Goal: Information Seeking & Learning: Find specific fact

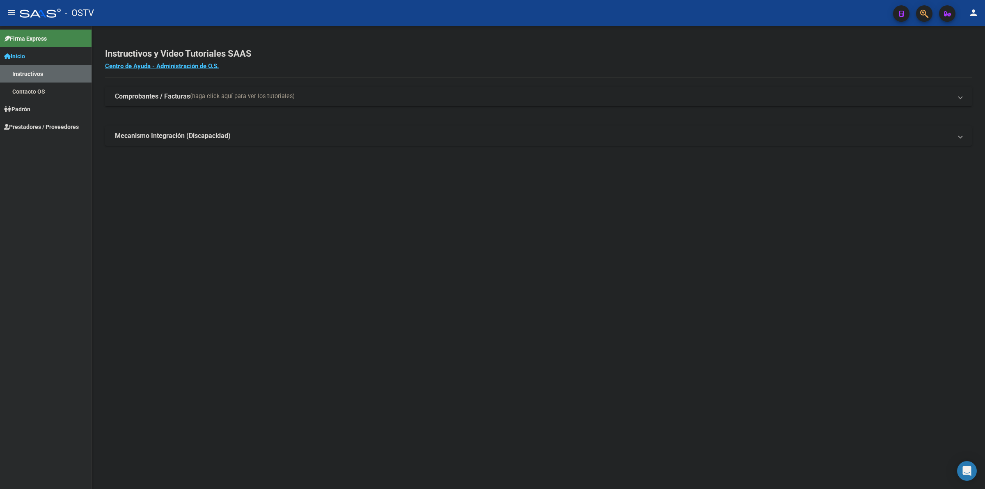
click at [40, 122] on span "Prestadores / Proveedores" at bounding box center [41, 126] width 75 height 9
click at [62, 105] on link "Facturas - Listado/Carga" at bounding box center [46, 109] width 92 height 18
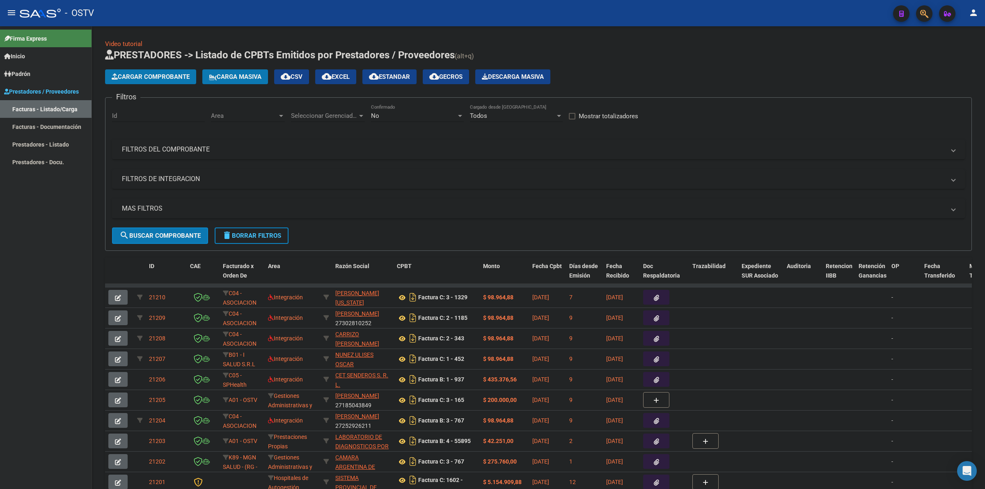
click at [401, 114] on div "No" at bounding box center [413, 115] width 85 height 7
click at [398, 73] on span "Todos" at bounding box center [417, 78] width 93 height 18
click at [27, 91] on span "Prestadores / Proveedores" at bounding box center [41, 91] width 75 height 9
click at [44, 91] on span "Prestadores / Proveedores" at bounding box center [41, 91] width 75 height 9
click at [257, 147] on mat-panel-title "FILTROS DEL COMPROBANTE" at bounding box center [534, 149] width 824 height 9
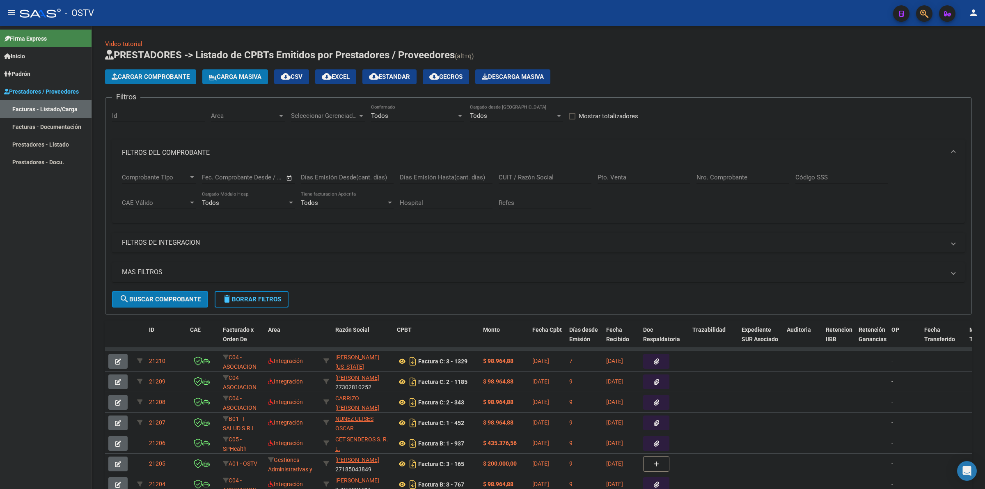
click at [342, 114] on span "Seleccionar Gerenciador" at bounding box center [324, 115] width 67 height 7
click at [307, 168] on span "A01 - OSTV" at bounding box center [306, 170] width 31 height 7
click at [261, 110] on div "Area Area" at bounding box center [248, 113] width 74 height 18
click at [256, 139] on span "Todos" at bounding box center [264, 133] width 107 height 18
click at [309, 119] on div "A01 - OSTV Seleccionar Gerenciador" at bounding box center [328, 113] width 74 height 18
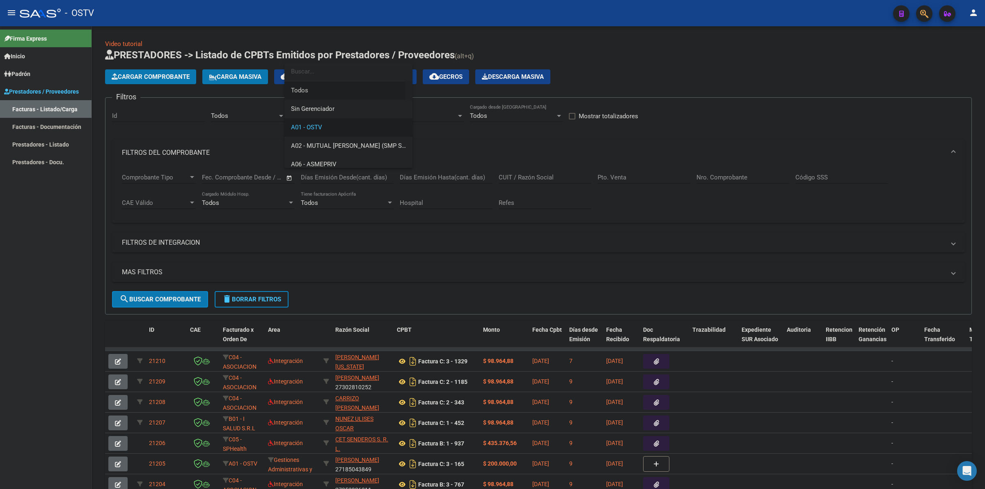
click at [313, 90] on span "Todos" at bounding box center [348, 90] width 115 height 18
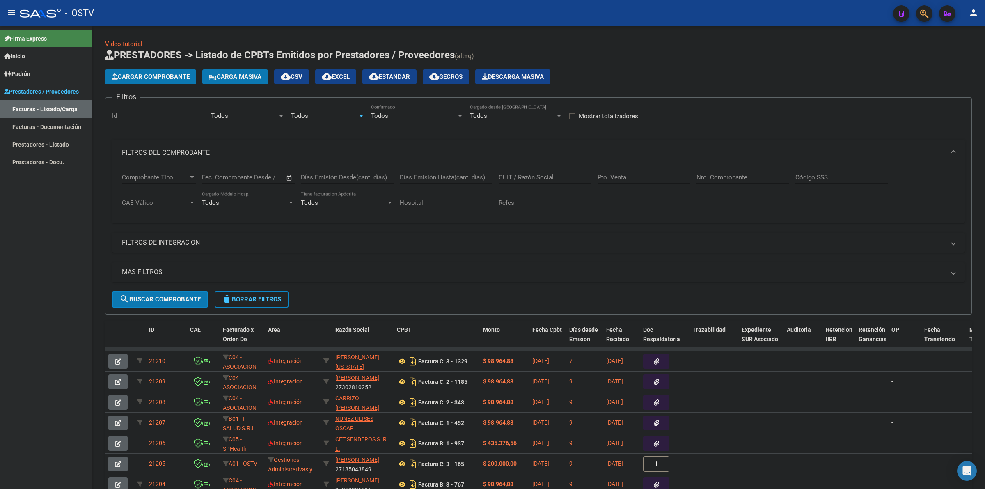
click at [171, 302] on button "search Buscar Comprobante" at bounding box center [160, 299] width 96 height 16
click at [296, 270] on mat-panel-title "MAS FILTROS" at bounding box center [534, 272] width 824 height 9
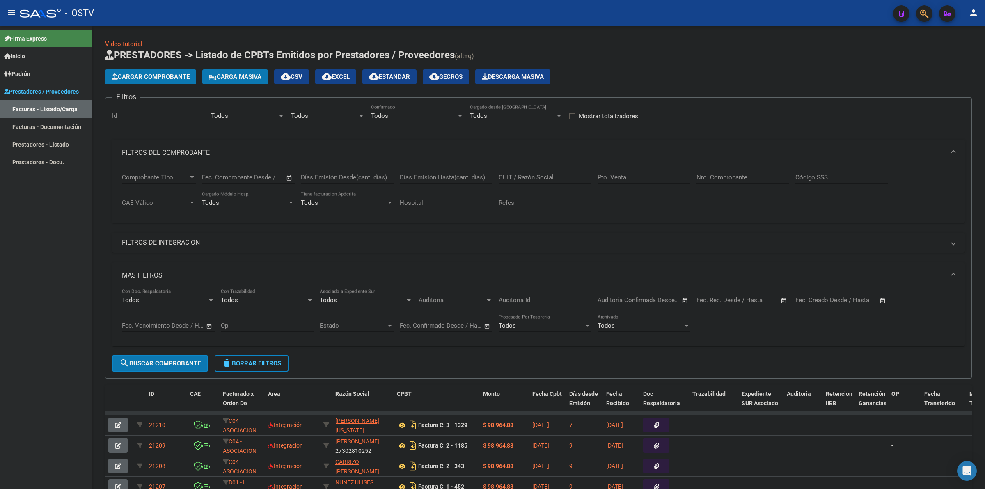
click at [728, 297] on input "text" at bounding box center [713, 299] width 33 height 7
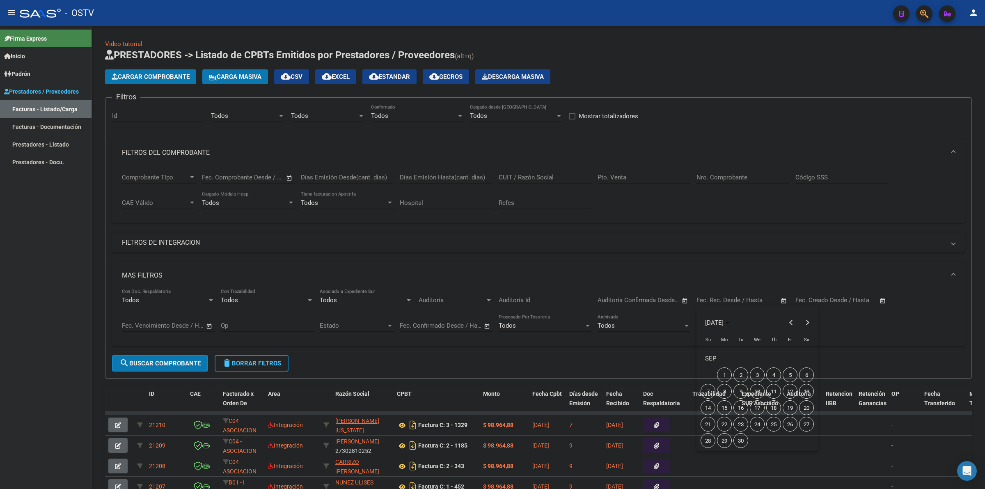
click at [645, 302] on div at bounding box center [492, 244] width 985 height 489
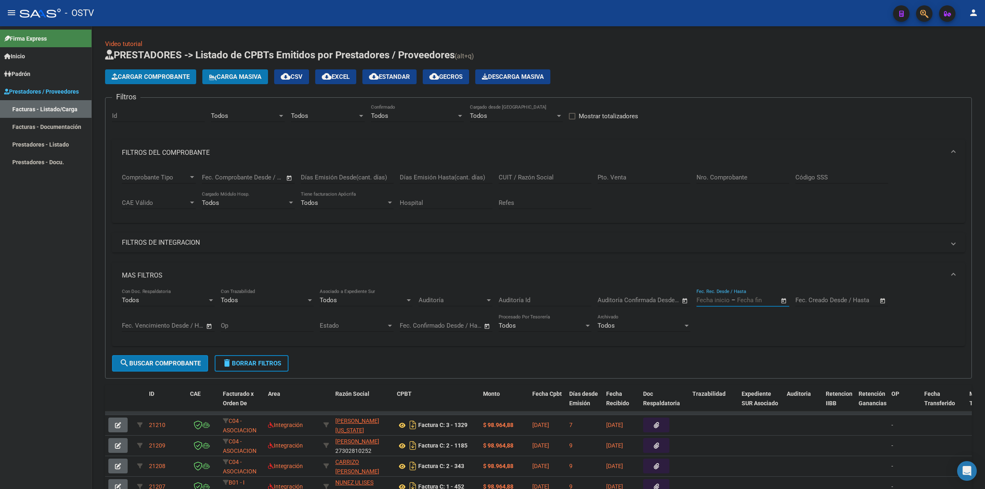
click at [843, 298] on input "text" at bounding box center [856, 299] width 40 height 7
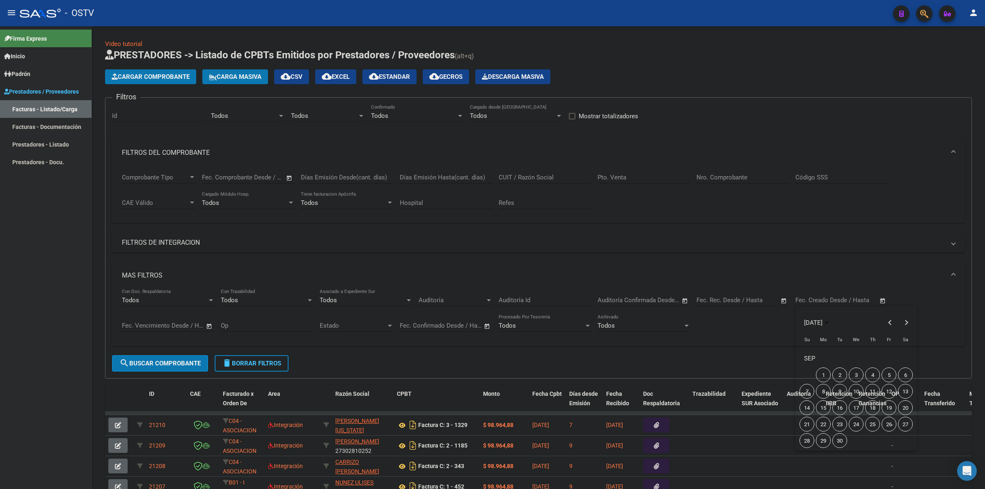
click at [840, 389] on span "9" at bounding box center [840, 391] width 15 height 15
type input "[DATE]"
click at [840, 391] on span "9" at bounding box center [840, 391] width 15 height 15
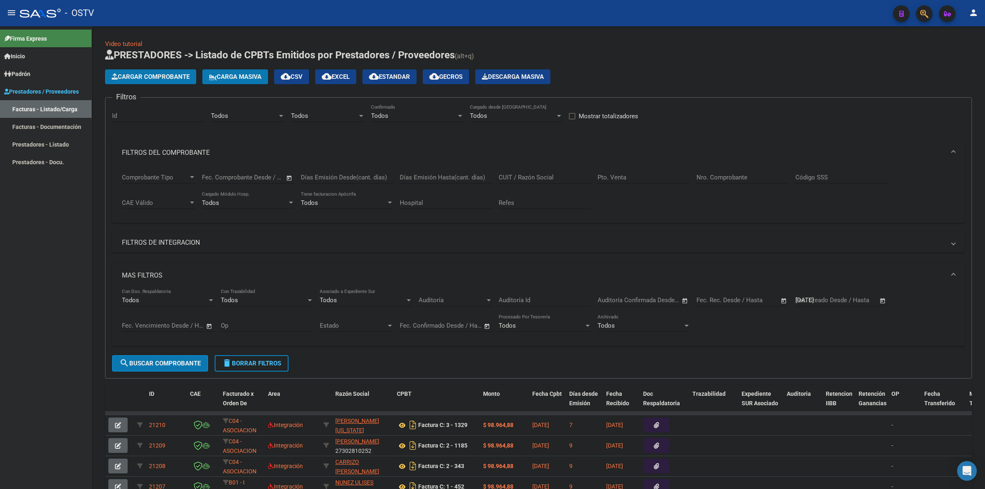
type input "[DATE]"
click at [188, 355] on button "search Buscar Comprobante" at bounding box center [160, 363] width 96 height 16
click at [428, 75] on div "Cargar Comprobante Carga Masiva cloud_download CSV cloud_download EXCEL cloud_d…" at bounding box center [327, 76] width 445 height 15
click at [410, 74] on span "cloud_download Estandar" at bounding box center [389, 76] width 41 height 7
click at [221, 46] on div "Video tutorial PRESTADORES -> Listado de CPBTs Emitidos por Prestadores / Prove…" at bounding box center [538, 341] width 867 height 604
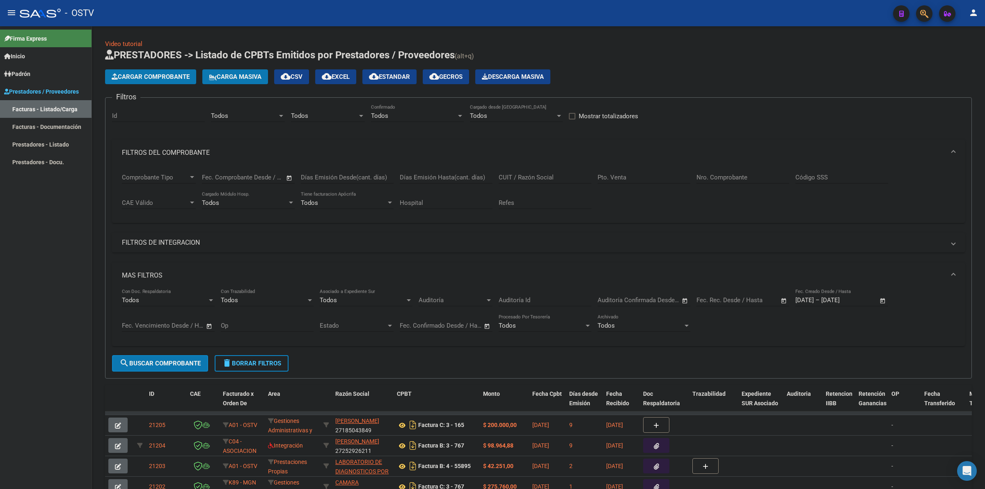
click at [235, 37] on div "Video tutorial PRESTADORES -> Listado de CPBTs Emitidos por Prestadores / Prove…" at bounding box center [538, 348] width 893 height 644
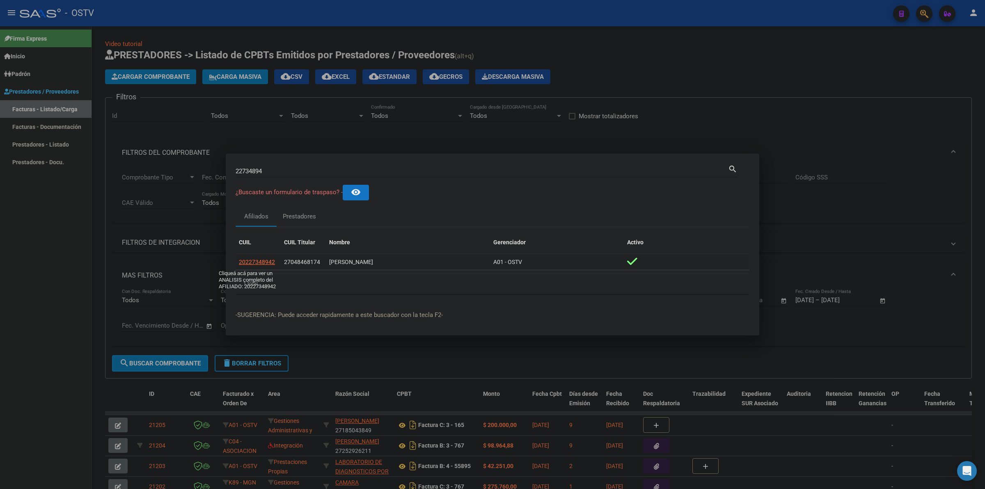
click at [243, 265] on span "20227348942" at bounding box center [257, 262] width 36 height 7
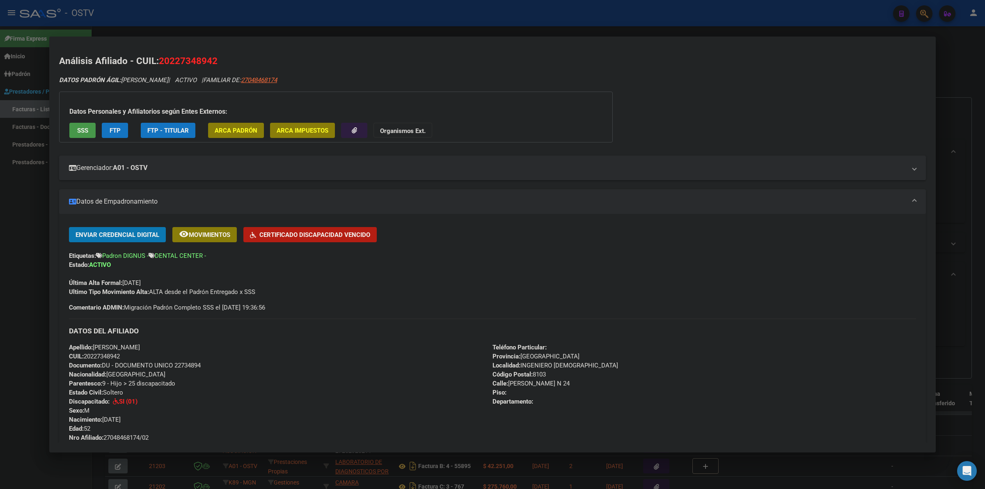
click at [187, 364] on span "Documento: DU - DOCUMENTO UNICO 22734894" at bounding box center [135, 365] width 132 height 7
click at [187, 363] on span "Documento: DU - DOCUMENTO UNICO 22734894" at bounding box center [135, 365] width 132 height 7
copy span "22734894"
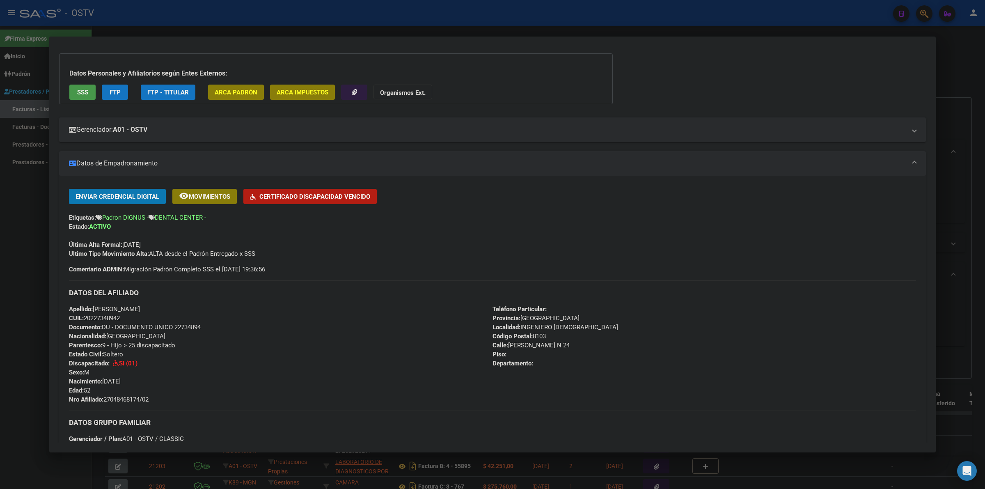
scroll to position [51, 0]
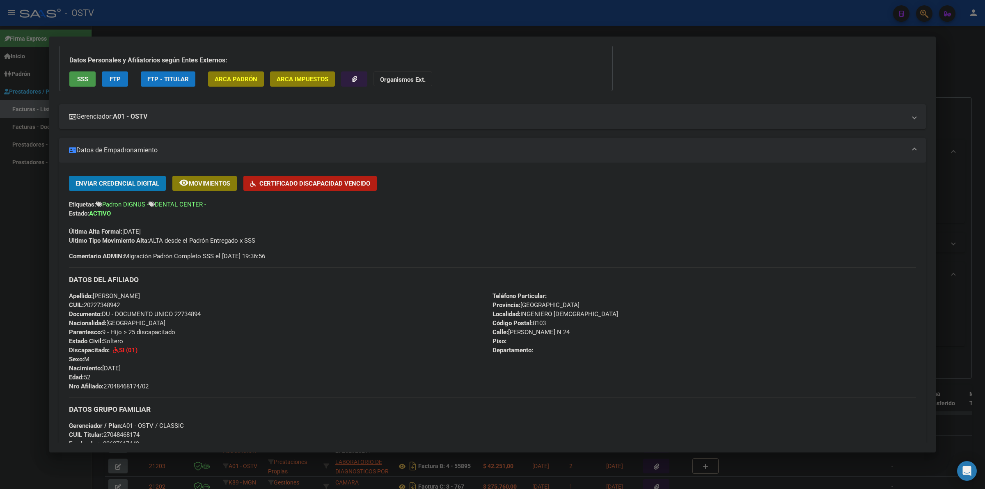
click at [124, 384] on span "Nro Afiliado: 27048468174/02" at bounding box center [109, 386] width 80 height 7
copy span "27048468174"
drag, startPoint x: 561, startPoint y: 307, endPoint x: 523, endPoint y: 306, distance: 37.4
click at [523, 306] on div "Teléfono Particular: Provincia: [GEOGRAPHIC_DATA] Localidad: INGENIERO WHITE Có…" at bounding box center [705, 341] width 424 height 99
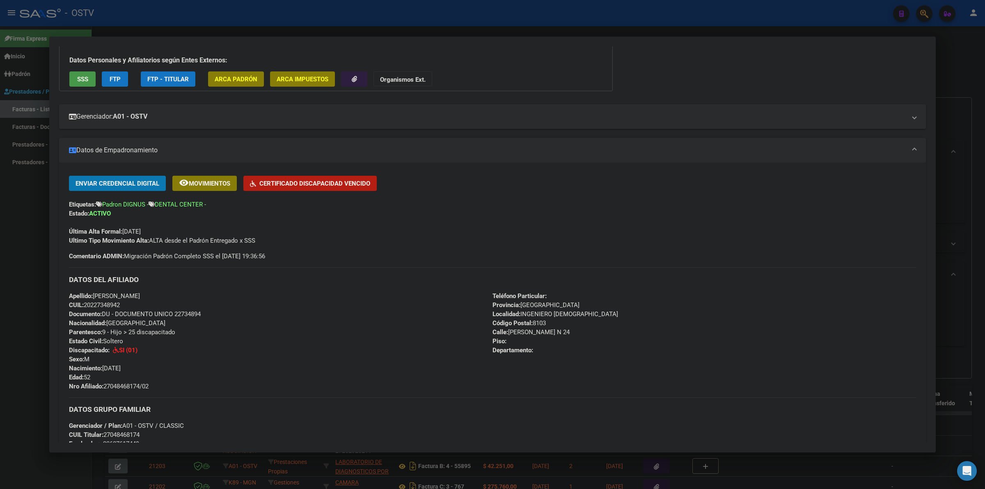
click at [549, 301] on span "Provincia: [GEOGRAPHIC_DATA]" at bounding box center [536, 304] width 87 height 7
drag, startPoint x: 507, startPoint y: 305, endPoint x: 625, endPoint y: 305, distance: 118.2
click at [625, 305] on div "Teléfono Particular: Provincia: [GEOGRAPHIC_DATA] Localidad: INGENIERO WHITE Có…" at bounding box center [705, 341] width 424 height 99
click at [579, 311] on div "Teléfono Particular: Provincia: [GEOGRAPHIC_DATA] Localidad: INGENIERO WHITE Có…" at bounding box center [705, 341] width 424 height 99
click at [464, 321] on div "Apellido: [PERSON_NAME]: 20227348942 Documento: DU - DOCUMENTO UNICO 22734894 N…" at bounding box center [281, 341] width 424 height 99
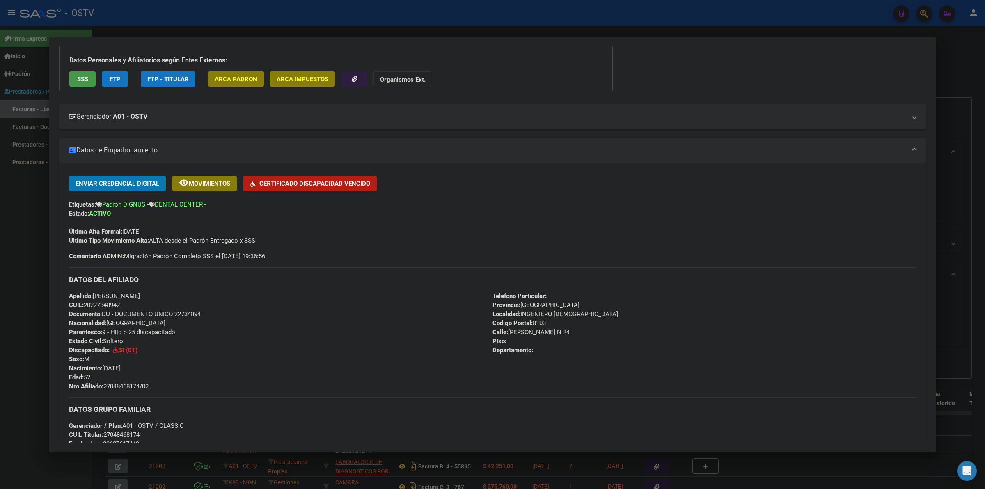
click at [502, 19] on div at bounding box center [492, 244] width 985 height 489
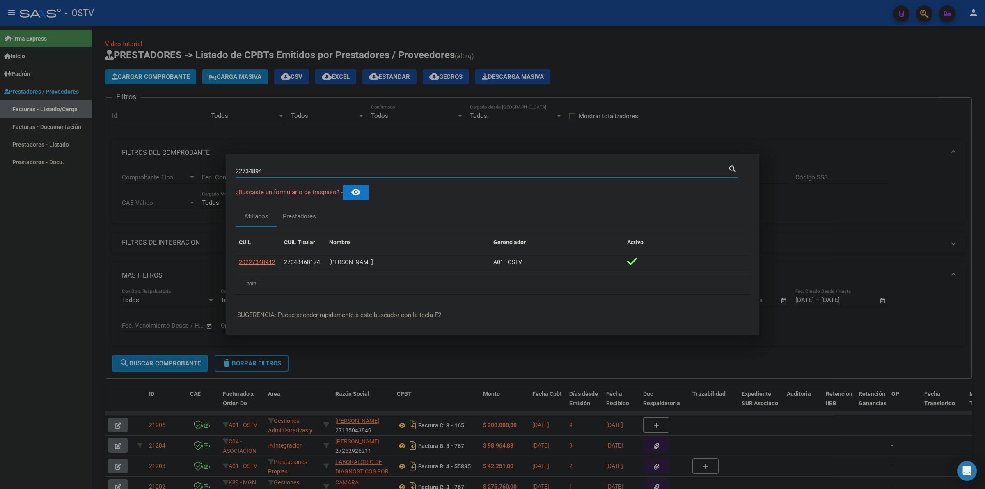
click at [303, 172] on input "22734894" at bounding box center [482, 171] width 493 height 7
click at [259, 166] on div "22734894 Buscar (apellido, dni, [PERSON_NAME], [PERSON_NAME], cuit, obra social)" at bounding box center [482, 171] width 493 height 12
click at [255, 171] on input "22734894" at bounding box center [482, 171] width 493 height 7
paste input "3755975"
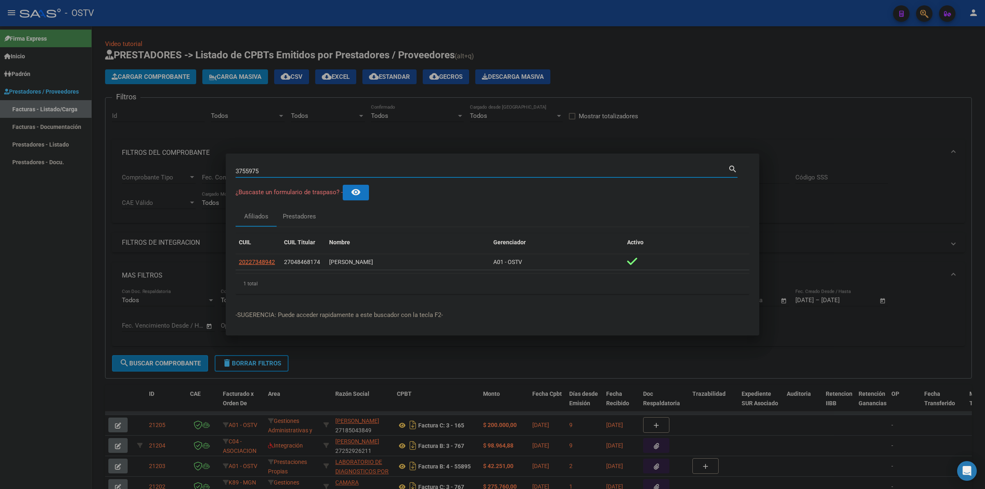
type input "3755975"
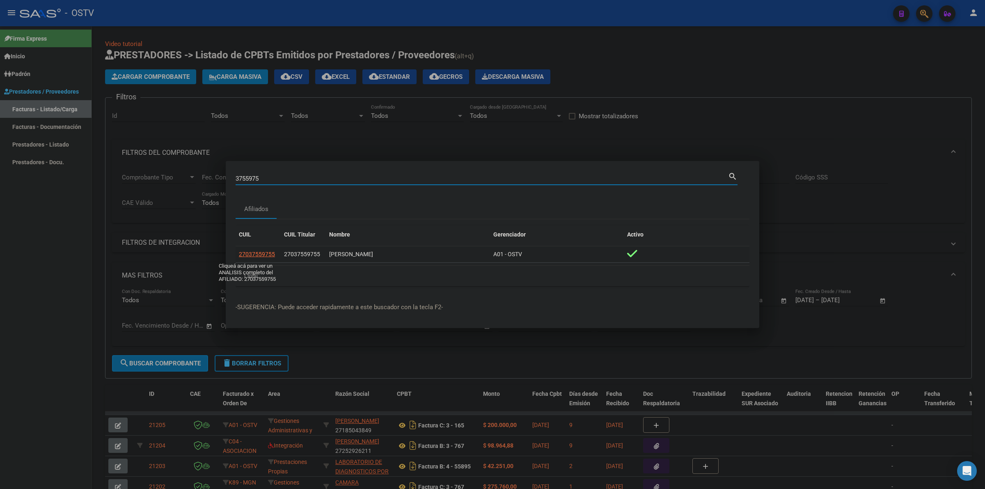
click at [263, 251] on span "27037559755" at bounding box center [257, 254] width 36 height 7
type textarea "27037559755"
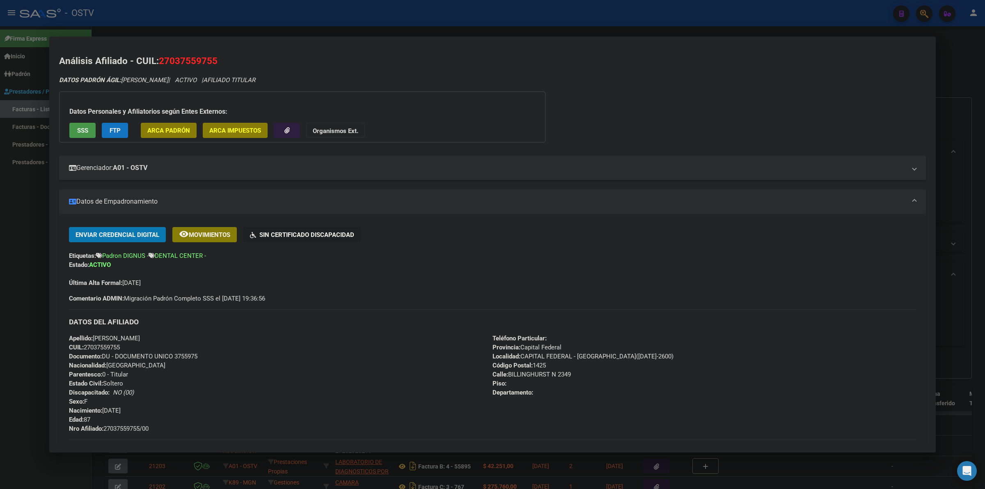
scroll to position [68, 0]
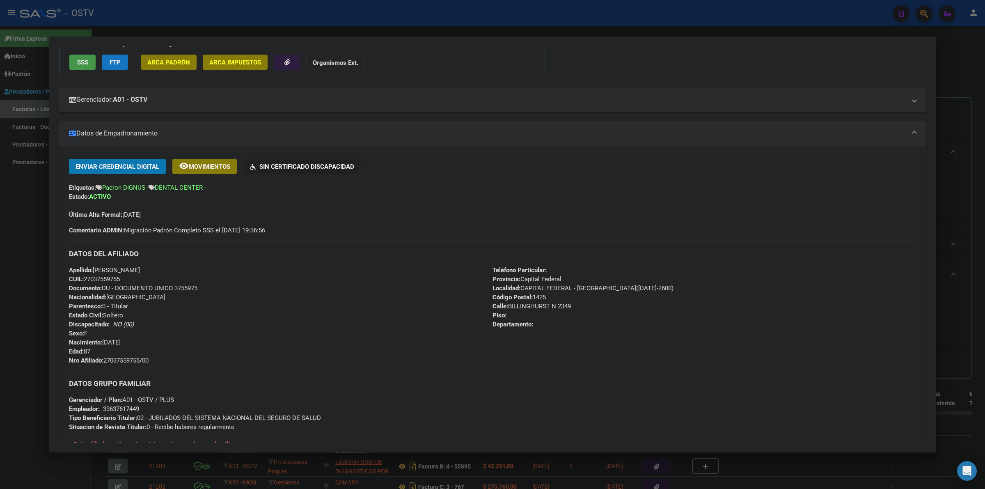
click at [179, 289] on span "Documento: DU - DOCUMENTO UNICO 3755975" at bounding box center [133, 288] width 129 height 7
copy span "3755975"
click at [118, 357] on span "Nro Afiliado: 27037559755/00" at bounding box center [109, 360] width 80 height 7
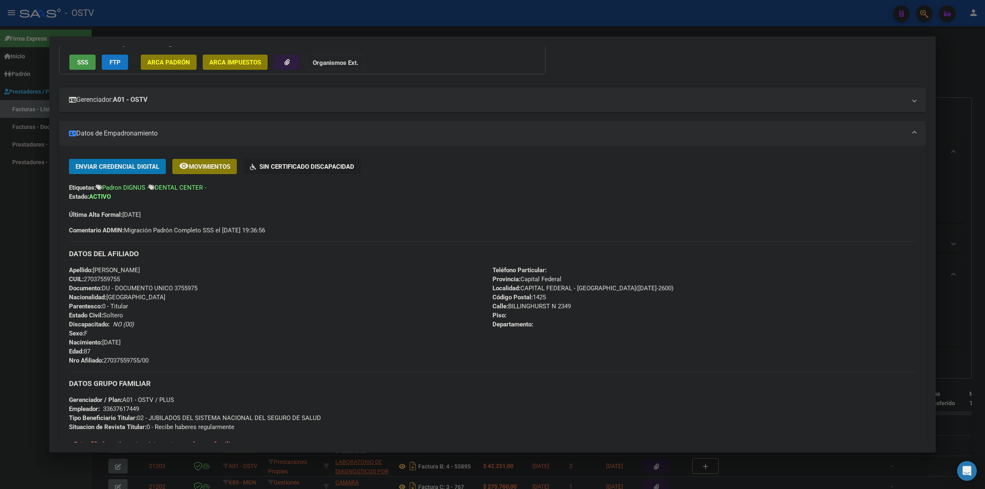
copy span "27037559755"
click at [575, 25] on div at bounding box center [492, 244] width 985 height 489
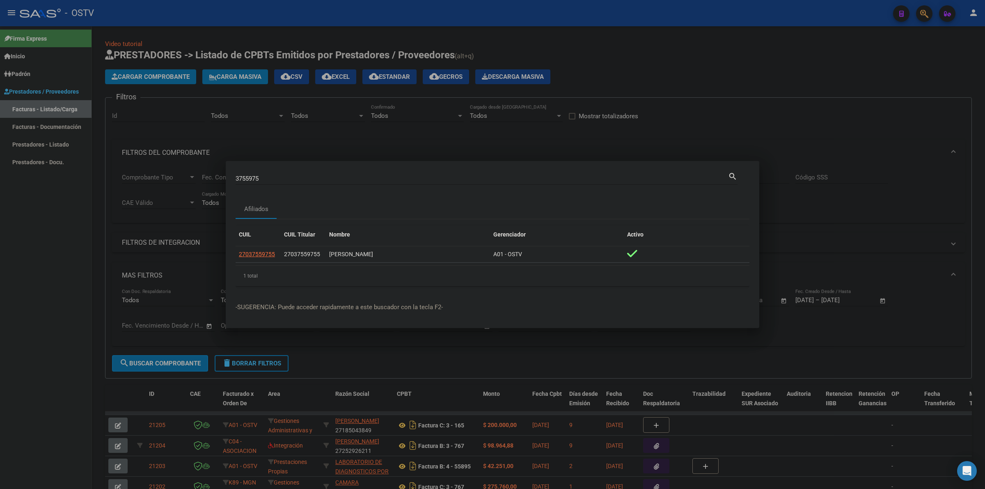
click at [586, 42] on div at bounding box center [492, 244] width 985 height 489
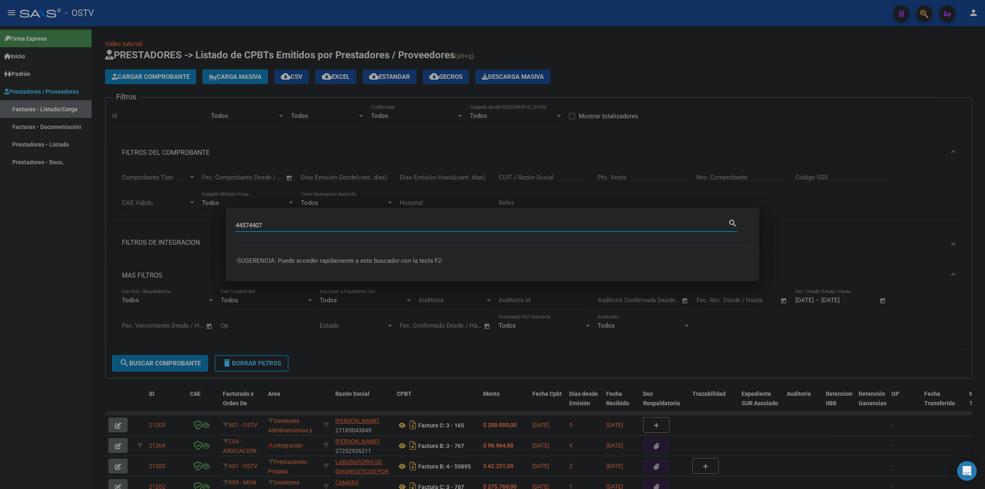
type input "44574407"
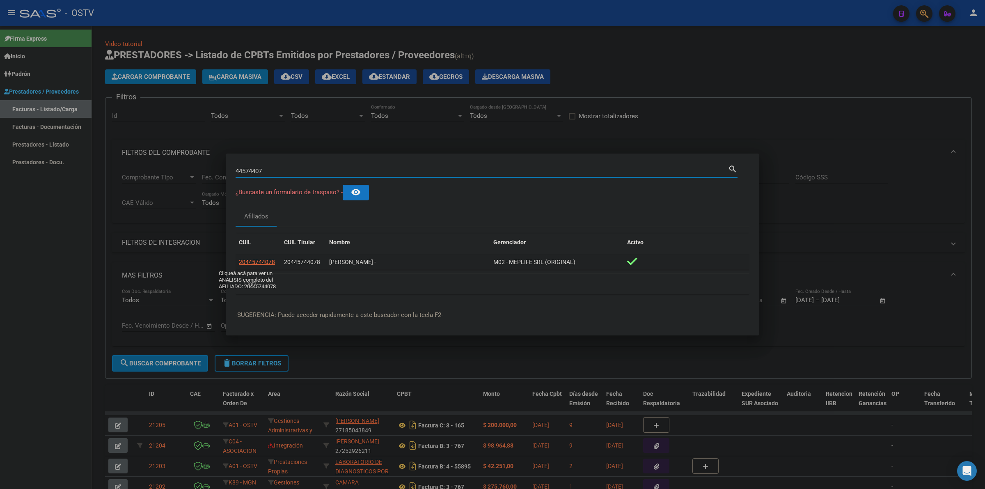
click at [257, 259] on span "20445744078" at bounding box center [257, 262] width 36 height 7
type textarea "20445744078"
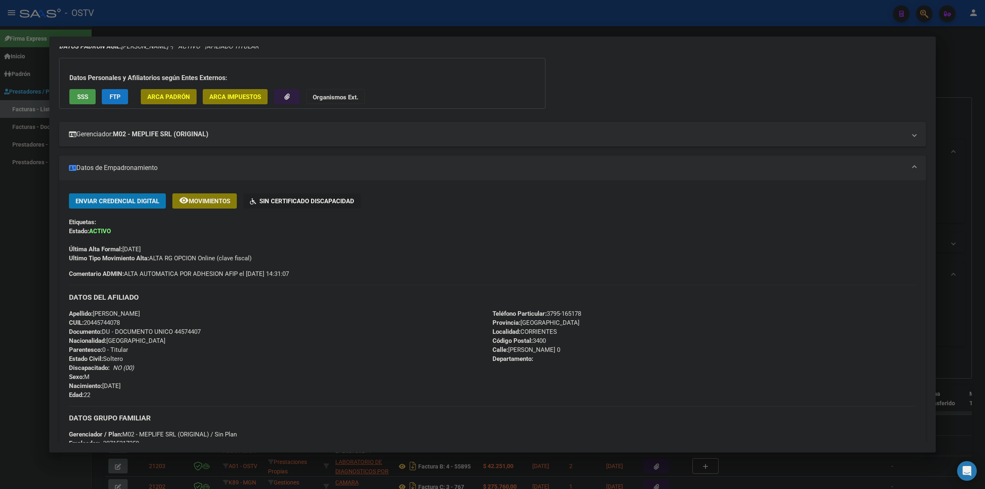
scroll to position [34, 0]
click at [368, 31] on div at bounding box center [492, 244] width 985 height 489
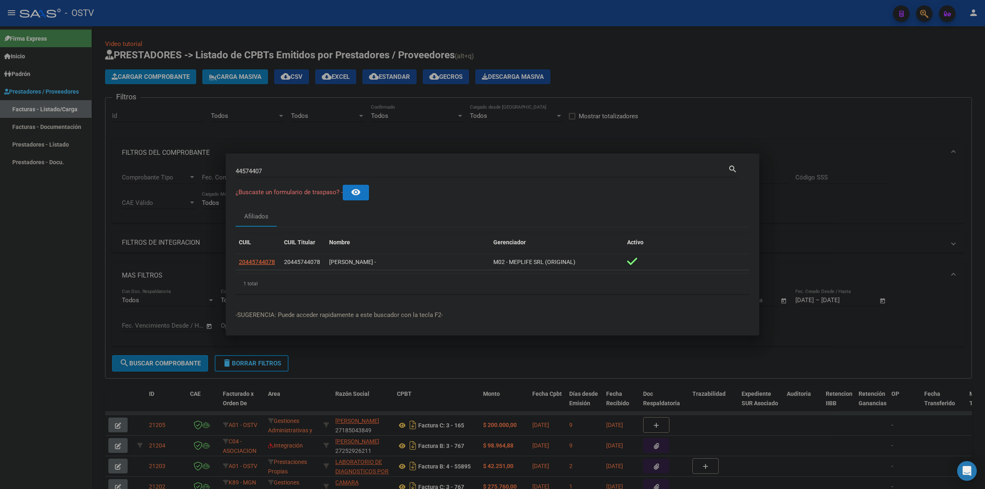
drag, startPoint x: 374, startPoint y: 39, endPoint x: 361, endPoint y: 3, distance: 38.2
click at [374, 37] on div at bounding box center [492, 244] width 985 height 489
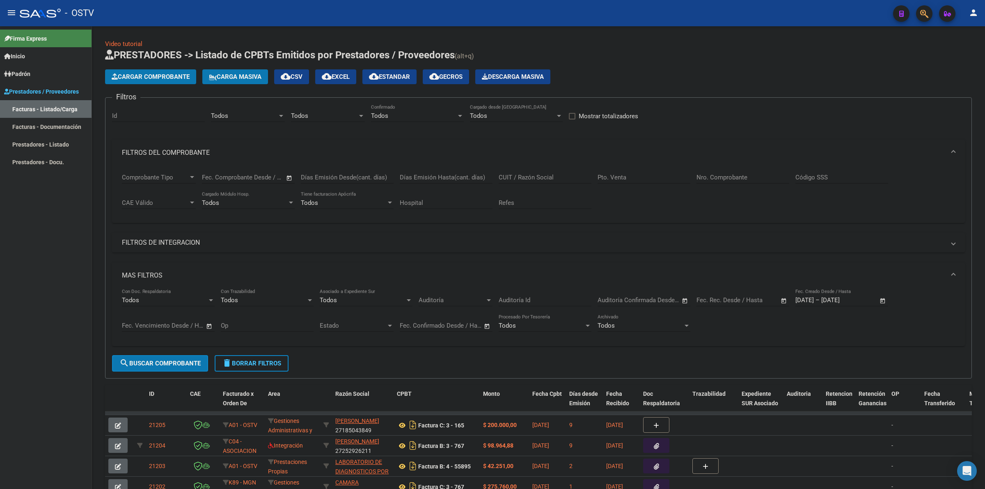
click at [378, 44] on div "Video tutorial PRESTADORES -> Listado de CPBTs Emitidos por Prestadores / Prove…" at bounding box center [538, 341] width 867 height 604
click at [196, 37] on div "Video tutorial PRESTADORES -> Listado de CPBTs Emitidos por Prestadores / Prove…" at bounding box center [538, 348] width 893 height 644
drag, startPoint x: 717, startPoint y: 81, endPoint x: 363, endPoint y: 284, distance: 407.9
click at [716, 81] on div "Cargar Comprobante Carga Masiva cloud_download CSV cloud_download EXCEL cloud_d…" at bounding box center [538, 76] width 867 height 15
click at [268, 360] on span "delete Borrar Filtros" at bounding box center [251, 363] width 59 height 7
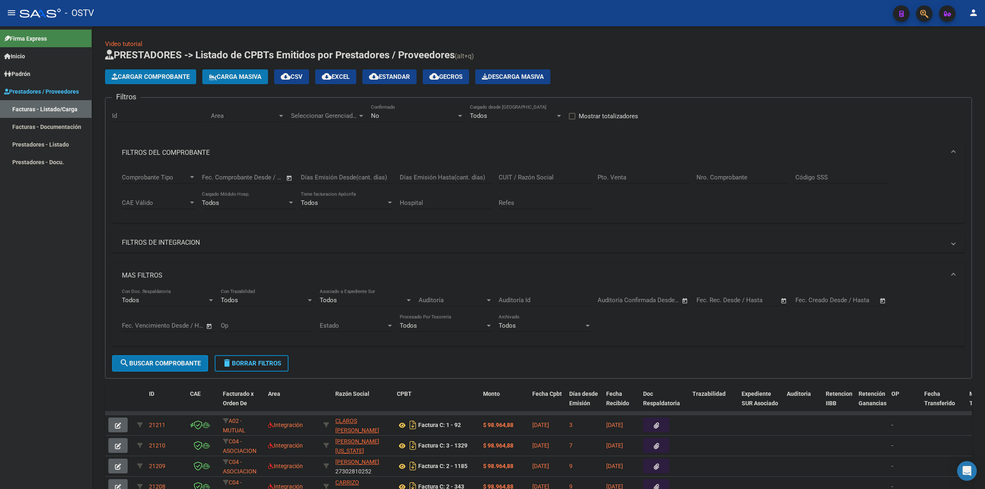
click at [317, 36] on div "Video tutorial PRESTADORES -> Listado de CPBTs Emitidos por Prestadores / Prove…" at bounding box center [538, 348] width 893 height 644
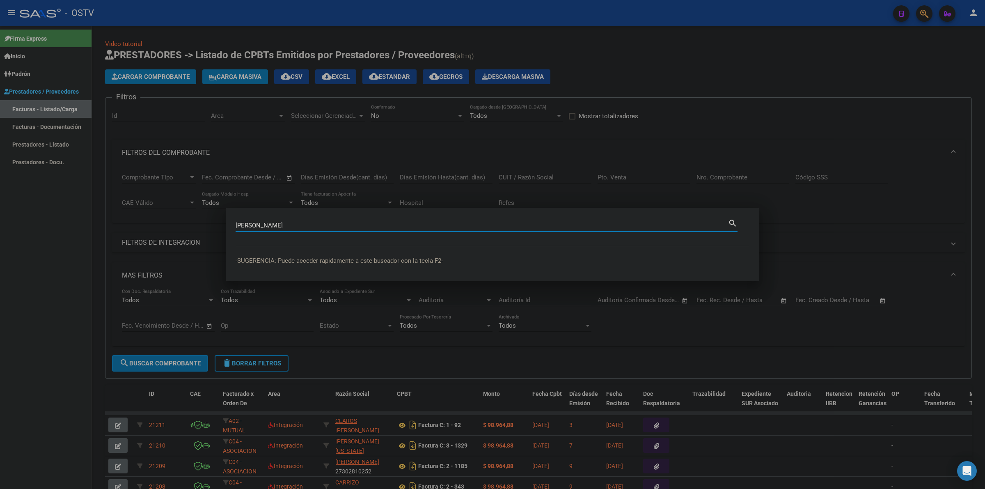
type input "[PERSON_NAME]"
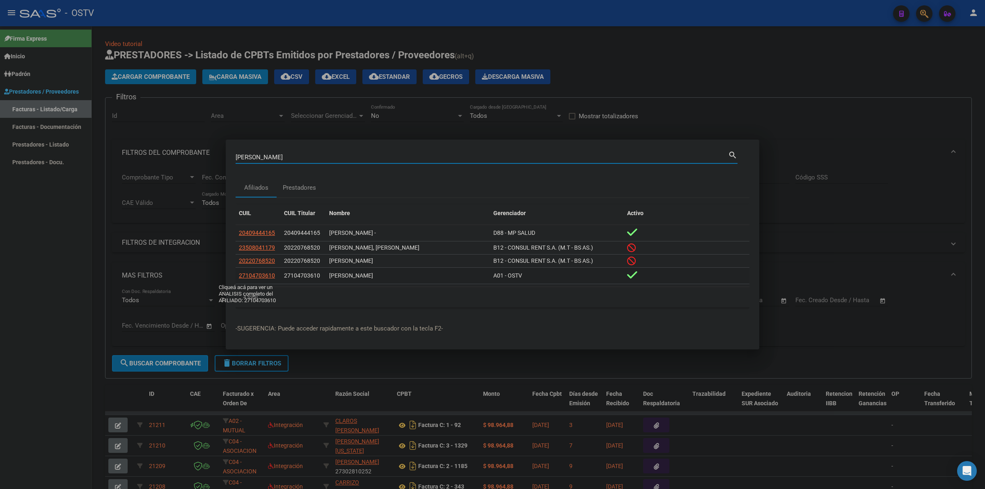
click at [246, 276] on span "27104703610" at bounding box center [257, 275] width 36 height 7
type textarea "27104703610"
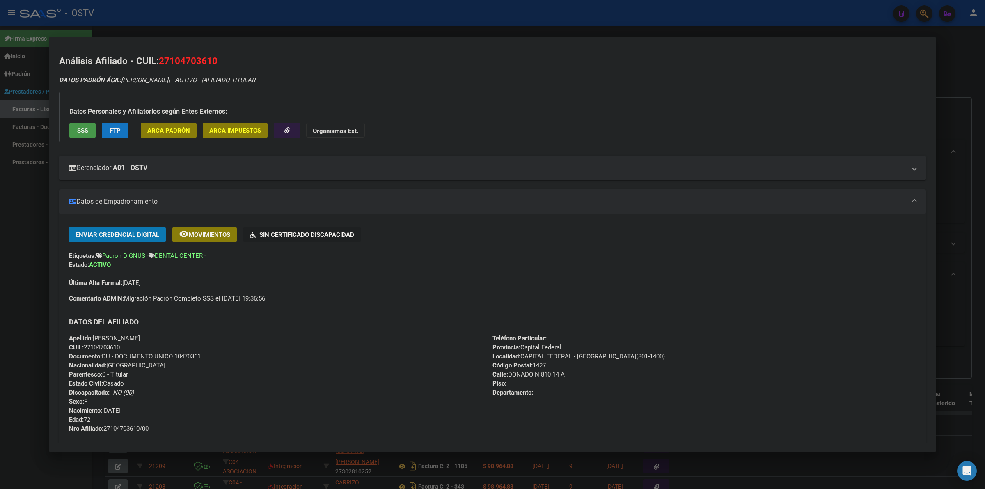
drag, startPoint x: 146, startPoint y: 339, endPoint x: 110, endPoint y: 337, distance: 36.6
click at [122, 337] on div "Apellido: [PERSON_NAME]: 27104703610 Documento: DU - DOCUMENTO UNICO 10470361 N…" at bounding box center [281, 383] width 424 height 99
click at [112, 337] on span "Apellido: [PERSON_NAME]" at bounding box center [104, 338] width 71 height 7
drag, startPoint x: 94, startPoint y: 336, endPoint x: 143, endPoint y: 337, distance: 48.5
click at [143, 337] on div "Apellido: [PERSON_NAME]: 27104703610 Documento: DU - DOCUMENTO UNICO 10470361 N…" at bounding box center [281, 383] width 424 height 99
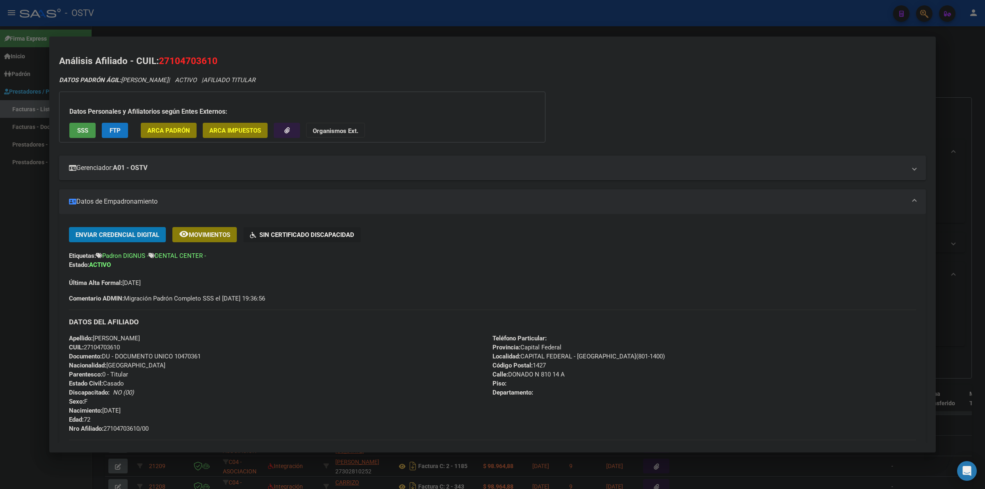
copy span "[PERSON_NAME]"
drag, startPoint x: 156, startPoint y: 428, endPoint x: 105, endPoint y: 426, distance: 51.0
click at [105, 426] on div "Apellido: [PERSON_NAME]: 27104703610 Documento: DU - DOCUMENTO UNICO 10470361 N…" at bounding box center [281, 383] width 424 height 99
copy span "27104703610/00"
click at [190, 356] on span "Documento: DU - DOCUMENTO UNICO 10470361" at bounding box center [135, 356] width 132 height 7
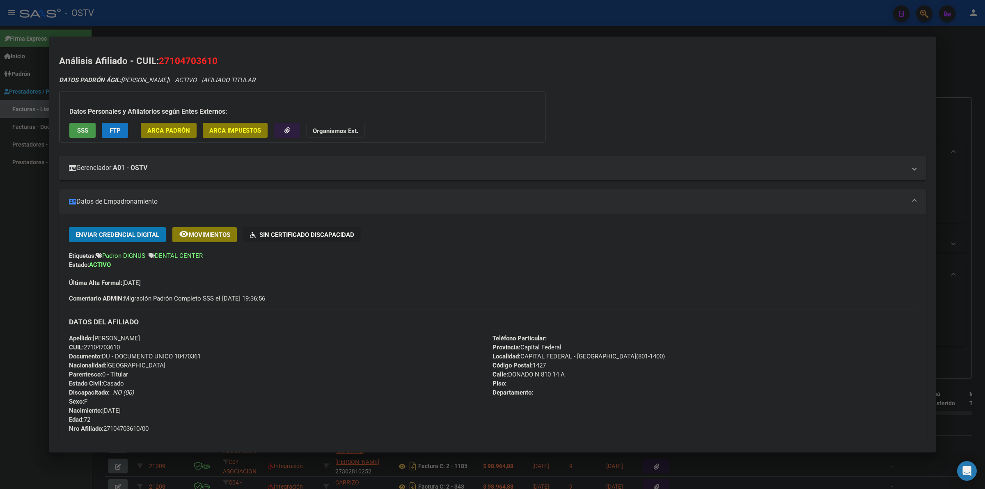
click at [190, 356] on span "Documento: DU - DOCUMENTO UNICO 10470361" at bounding box center [135, 356] width 132 height 7
copy span "10470361"
click at [114, 345] on span "CUIL: 27104703610" at bounding box center [94, 347] width 51 height 7
copy span "27104703610"
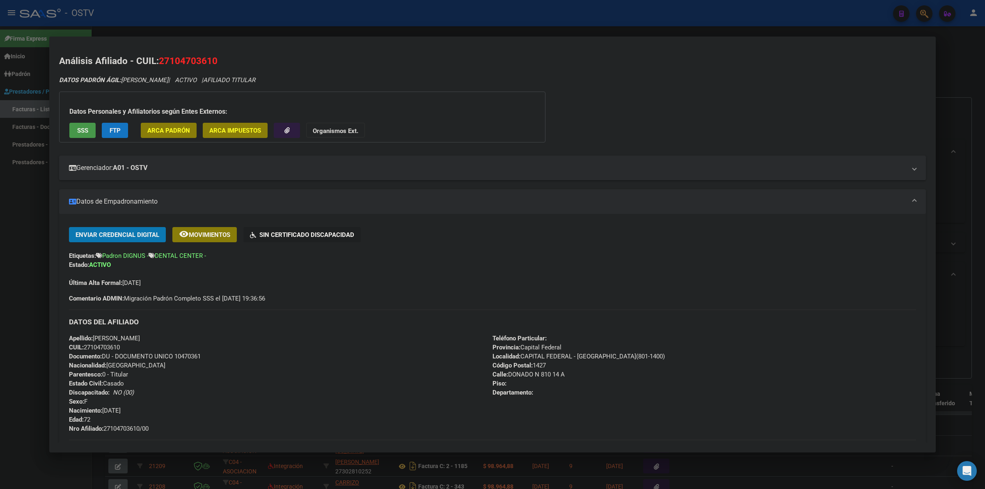
copy span "27104703610"
click at [115, 409] on span "Nacimiento: [DEMOGRAPHIC_DATA]" at bounding box center [95, 410] width 52 height 7
click at [121, 411] on span "Nacimiento: [DEMOGRAPHIC_DATA]" at bounding box center [95, 410] width 52 height 7
drag, startPoint x: 136, startPoint y: 409, endPoint x: 103, endPoint y: 409, distance: 32.9
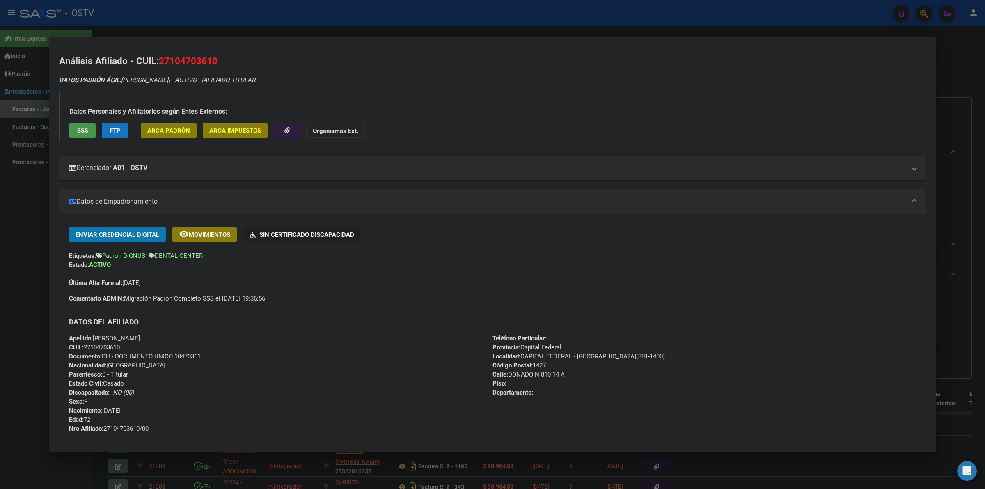
click at [103, 409] on div "Apellido: [PERSON_NAME]: 27104703610 Documento: DU - DOCUMENTO UNICO 10470361 N…" at bounding box center [281, 383] width 424 height 99
copy span "[DATE]"
